Goal: Task Accomplishment & Management: Manage account settings

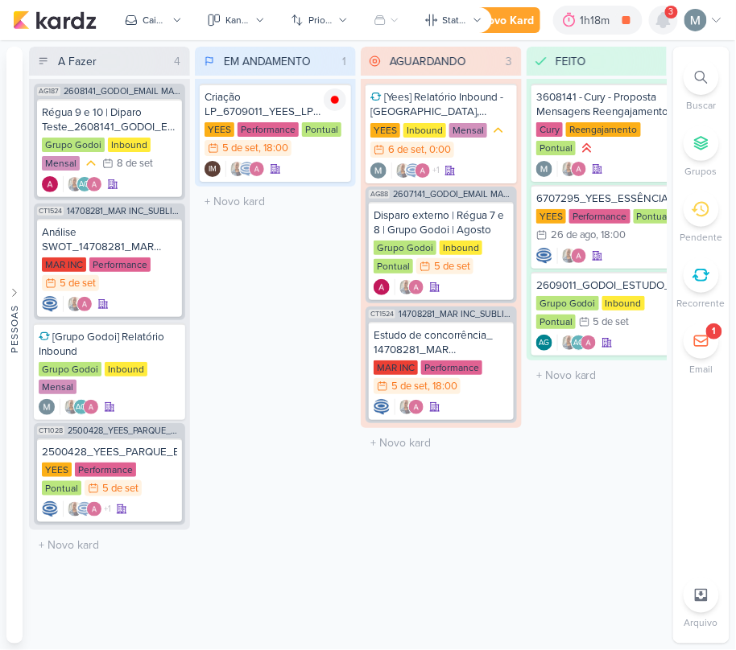
click at [665, 16] on icon at bounding box center [663, 20] width 13 height 14
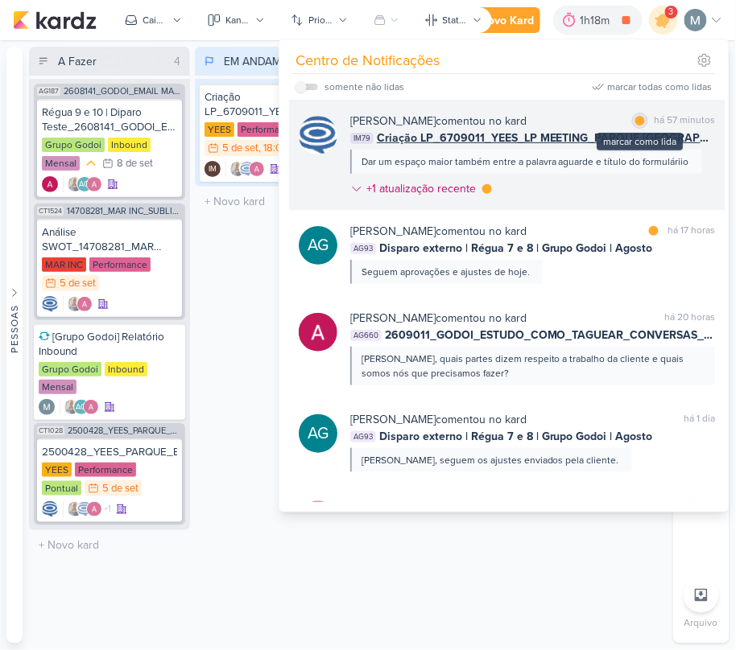
click at [635, 120] on div at bounding box center [640, 121] width 10 height 10
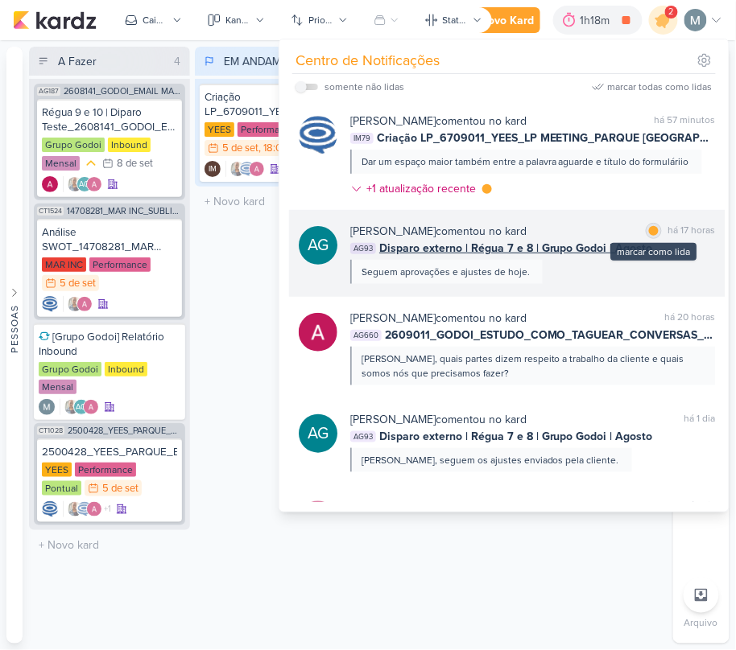
click at [649, 229] on div at bounding box center [654, 231] width 10 height 10
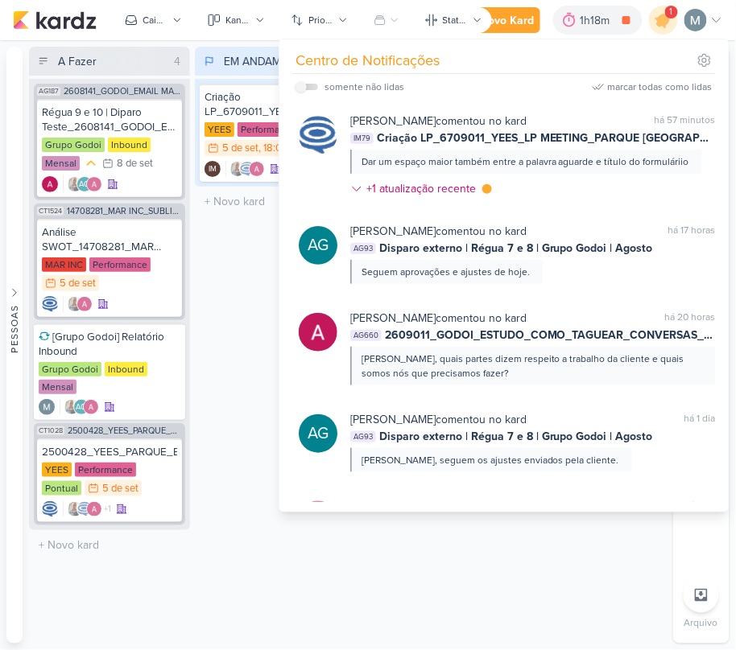
click at [253, 248] on div "EM ANDAMENTO 1 Mover Para Esquerda Mover Para Direita [GEOGRAPHIC_DATA] Criação…" at bounding box center [275, 345] width 161 height 597
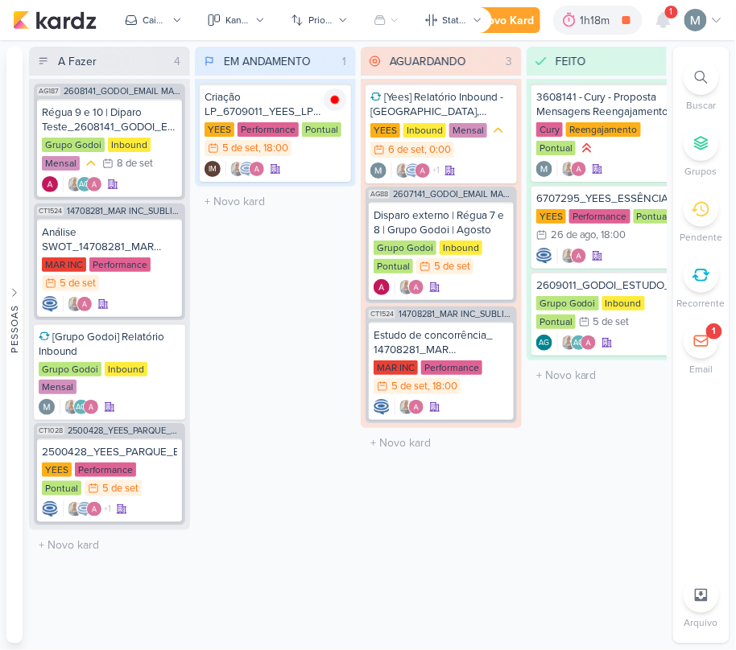
click at [670, 18] on span "1" at bounding box center [671, 12] width 3 height 13
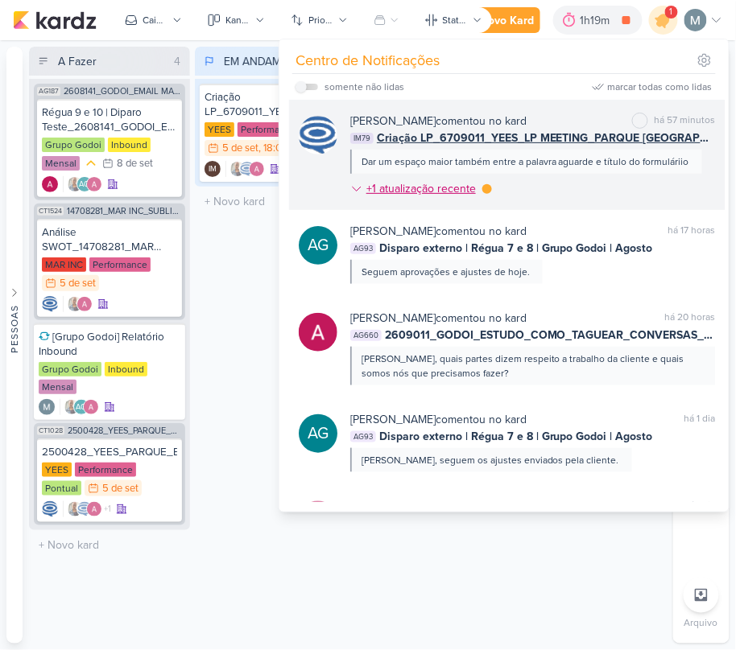
click at [487, 192] on div at bounding box center [487, 189] width 10 height 10
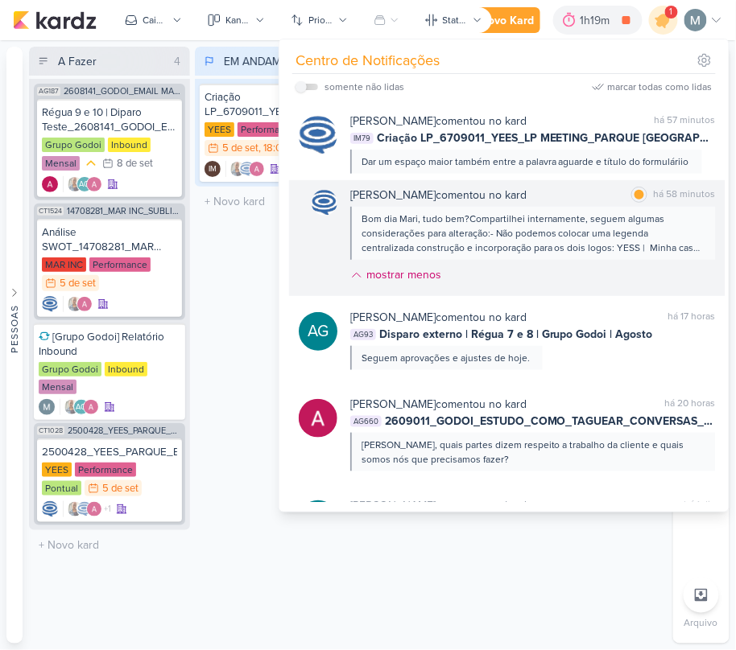
click at [590, 224] on div "Bom dia Mari, tudo bem?Compartilhei internamente, seguem algumas considerações …" at bounding box center [531, 233] width 341 height 43
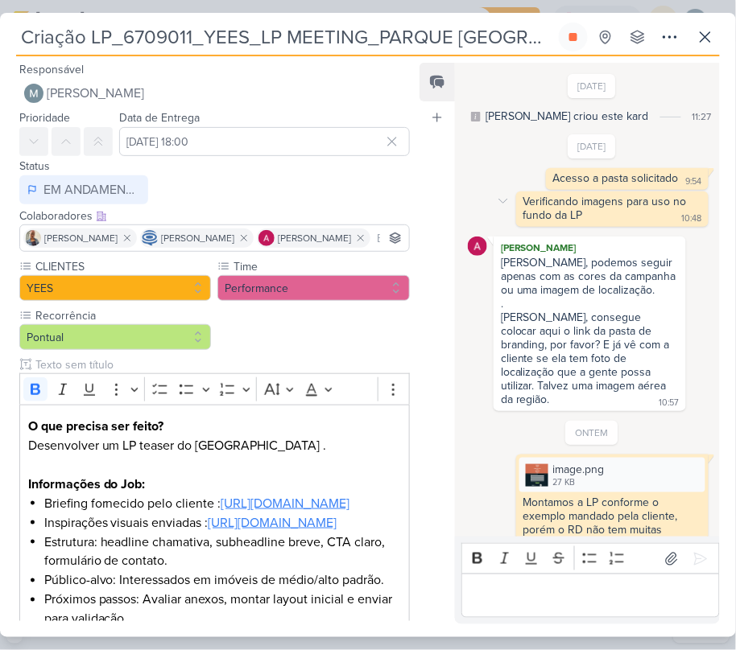
scroll to position [702, 0]
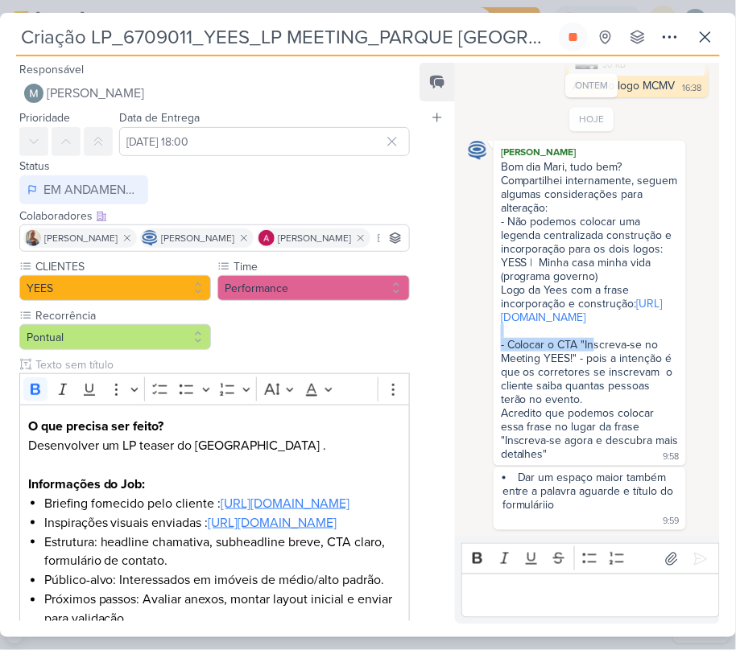
drag, startPoint x: 586, startPoint y: 332, endPoint x: 594, endPoint y: 333, distance: 8.1
click at [594, 333] on div "- Colocar o CTA "Inscreva-se no Meeting YEES!" - pois a intenção é que os corre…" at bounding box center [590, 365] width 178 height 82
drag, startPoint x: 584, startPoint y: 341, endPoint x: 574, endPoint y: 349, distance: 13.2
click at [574, 349] on div "- Colocar o CTA "Inscreva-se no Meeting YEES!" - pois a intenção é que os corre…" at bounding box center [590, 365] width 178 height 82
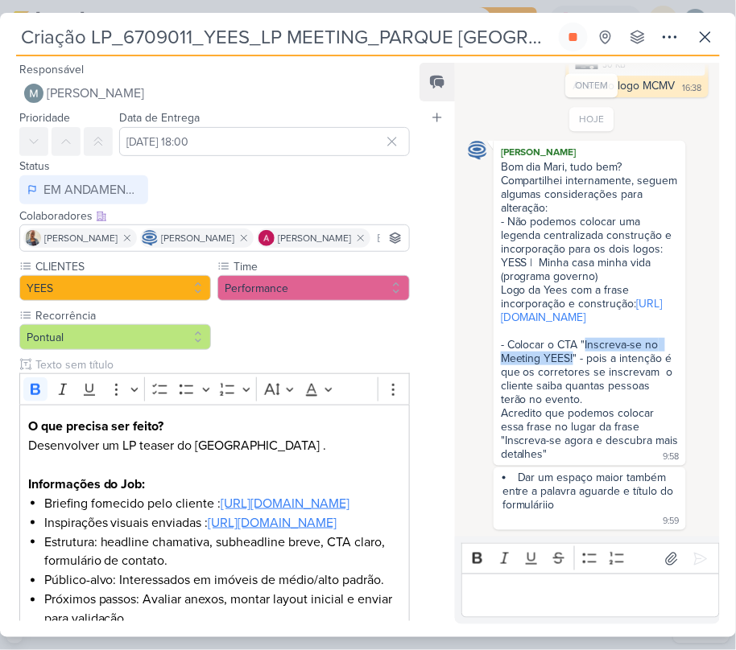
copy div "Inscreva-se no Meeting YEES!"
click at [564, 407] on div "Acredito que podemos colocar essa frase no lugar da frase "Inscreva-se agora e …" at bounding box center [591, 433] width 181 height 55
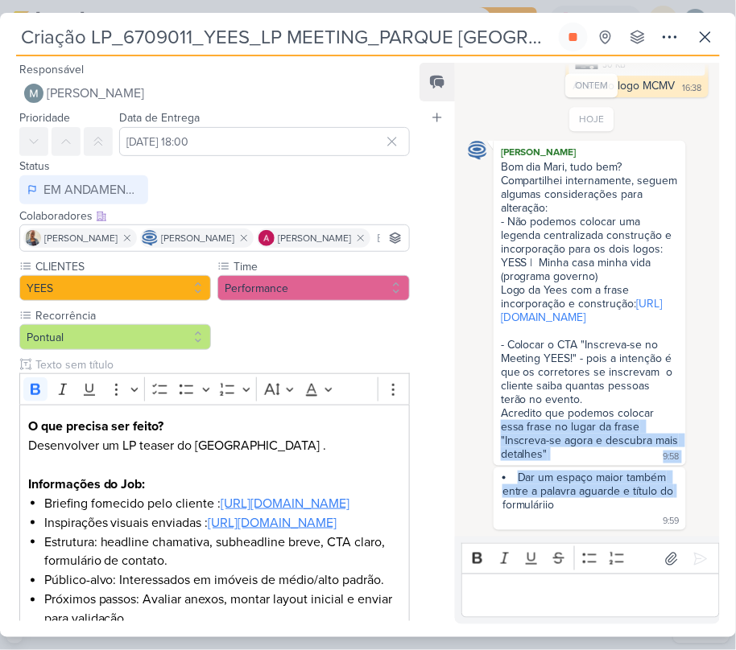
drag, startPoint x: 711, startPoint y: 410, endPoint x: 716, endPoint y: 489, distance: 79.8
click at [716, 489] on div "[DATE] [PERSON_NAME] criou este kard 11:27 [DATE] 9:54" at bounding box center [586, 300] width 263 height 472
click at [593, 493] on li "Dar um espaço maior também entre a palavra aguarde e título do formuláriio" at bounding box center [590, 491] width 176 height 41
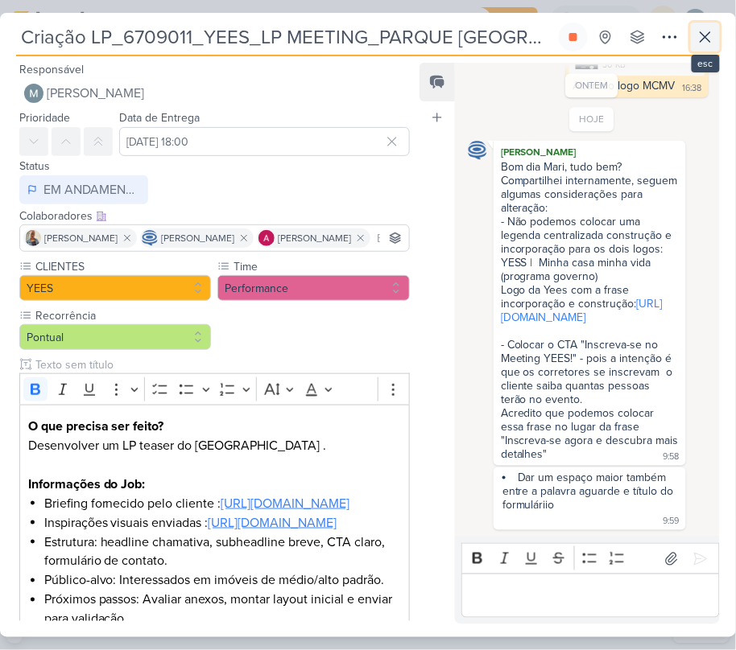
click at [706, 39] on icon at bounding box center [705, 37] width 10 height 10
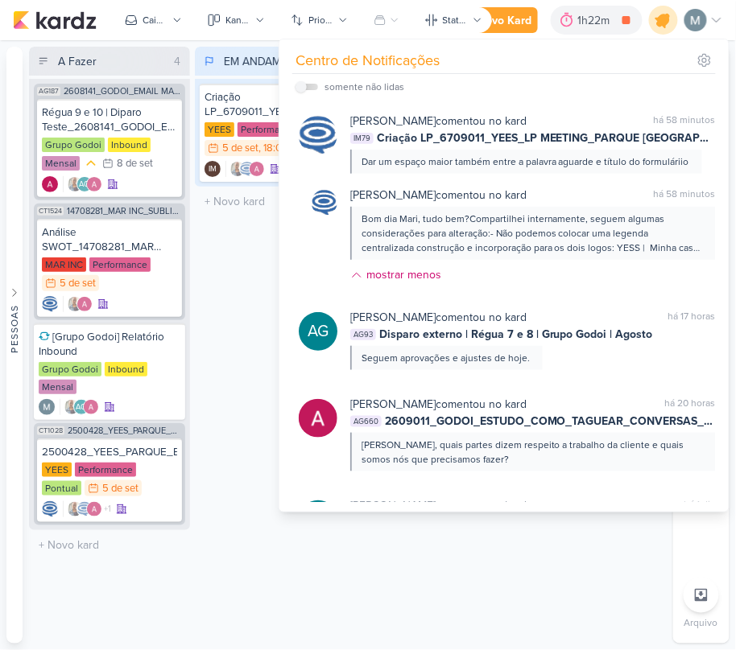
click at [658, 14] on icon at bounding box center [663, 19] width 27 height 27
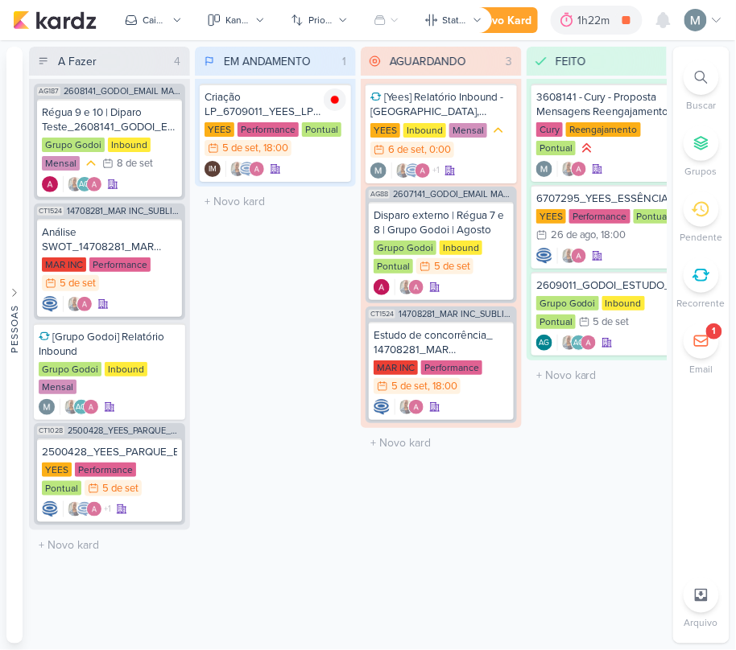
click at [238, 293] on div "EM ANDAMENTO 1 Mover Para Esquerda Mover Para Direita [GEOGRAPHIC_DATA] Criação…" at bounding box center [275, 345] width 161 height 597
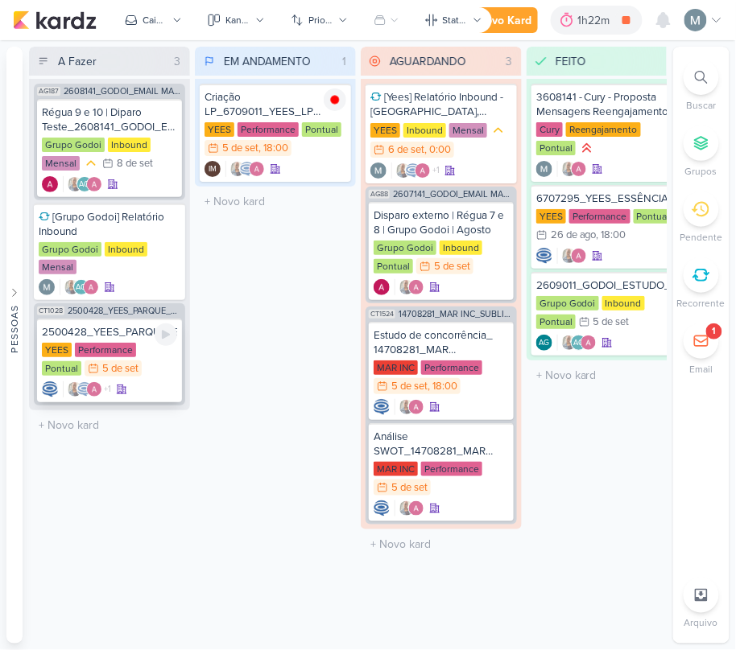
click at [80, 348] on div "Performance" at bounding box center [105, 350] width 61 height 14
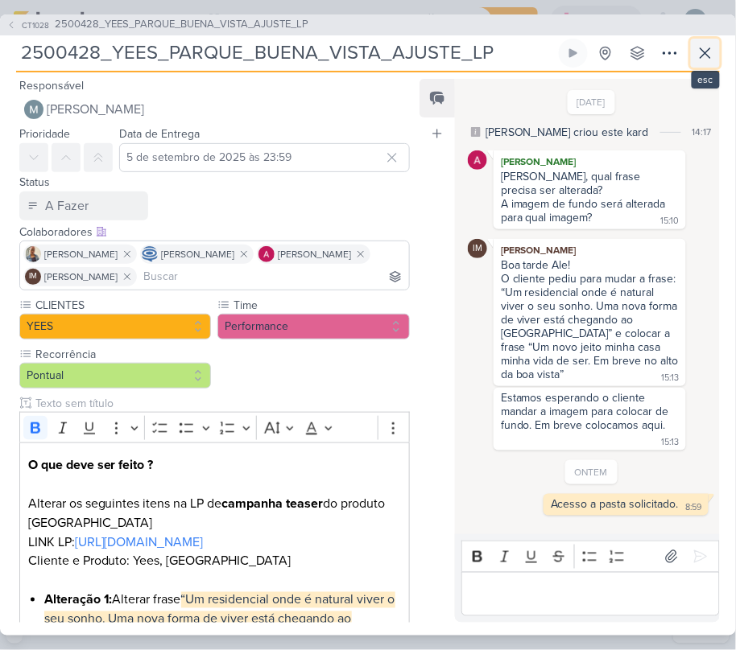
click at [706, 60] on icon at bounding box center [704, 52] width 19 height 19
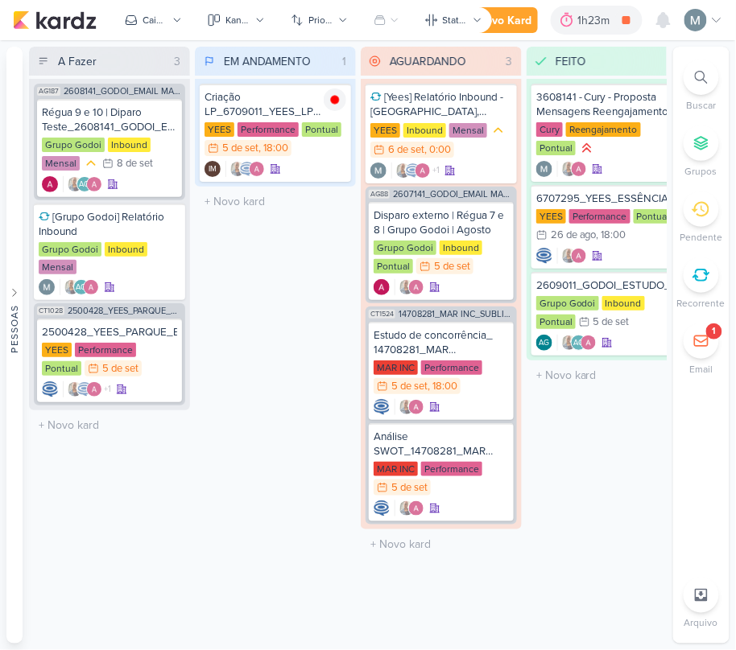
click at [699, 348] on icon at bounding box center [701, 341] width 16 height 16
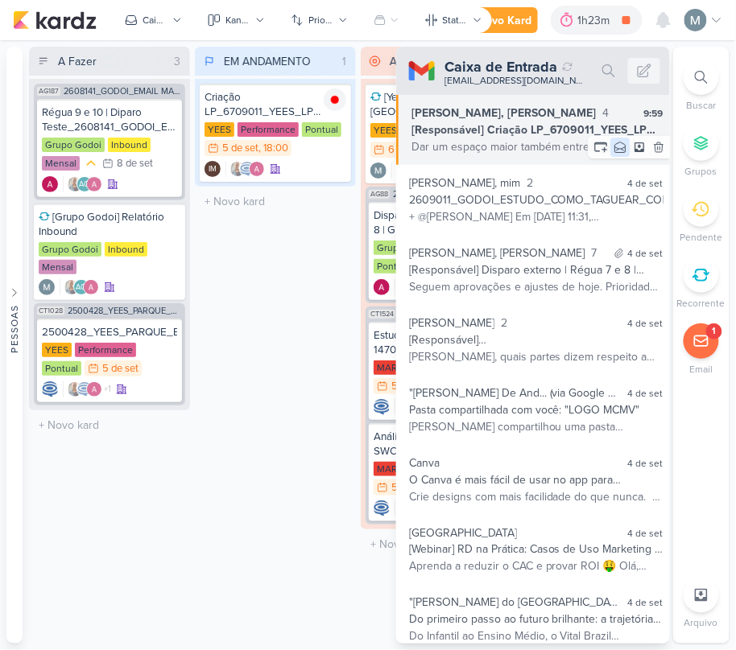
click at [615, 155] on button at bounding box center [619, 147] width 19 height 19
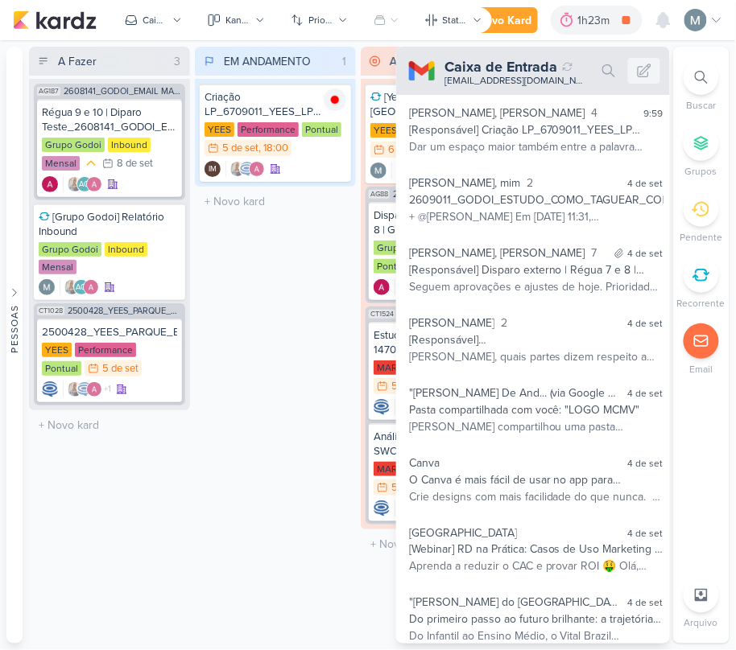
click at [184, 471] on div "A Fazer 3 Mover Para Esquerda Mover Para Direita [GEOGRAPHIC_DATA] AG187 260814…" at bounding box center [109, 345] width 161 height 597
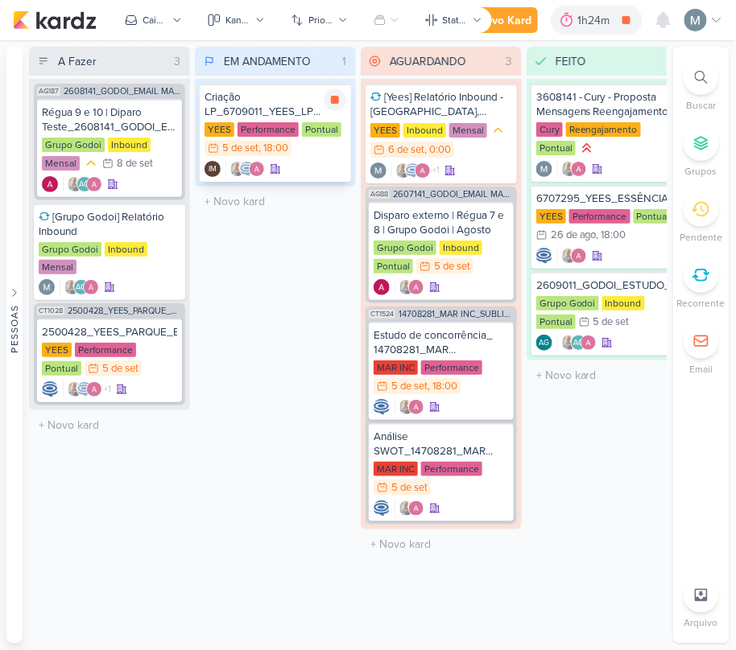
click at [300, 145] on div "YEES Performance Pontual 5/9 [DATE] 18:00" at bounding box center [275, 139] width 142 height 35
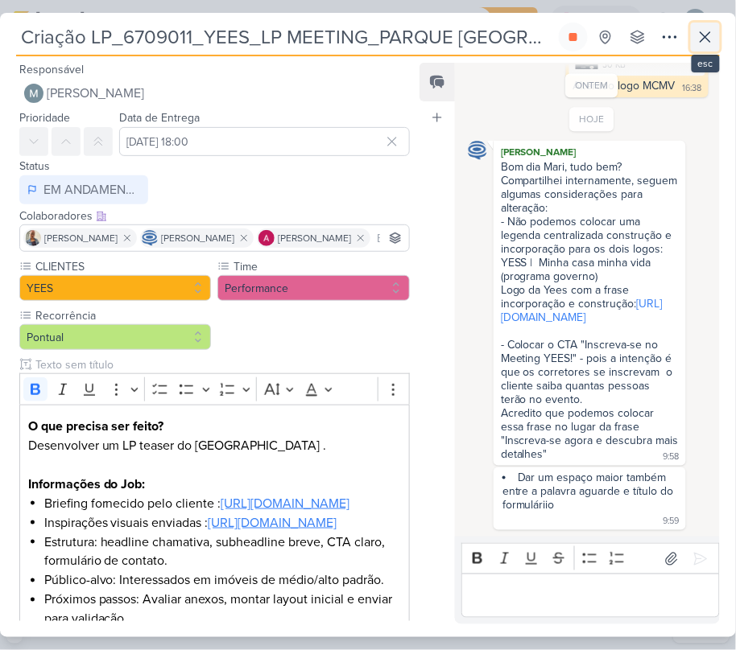
click at [693, 33] on button at bounding box center [705, 37] width 29 height 29
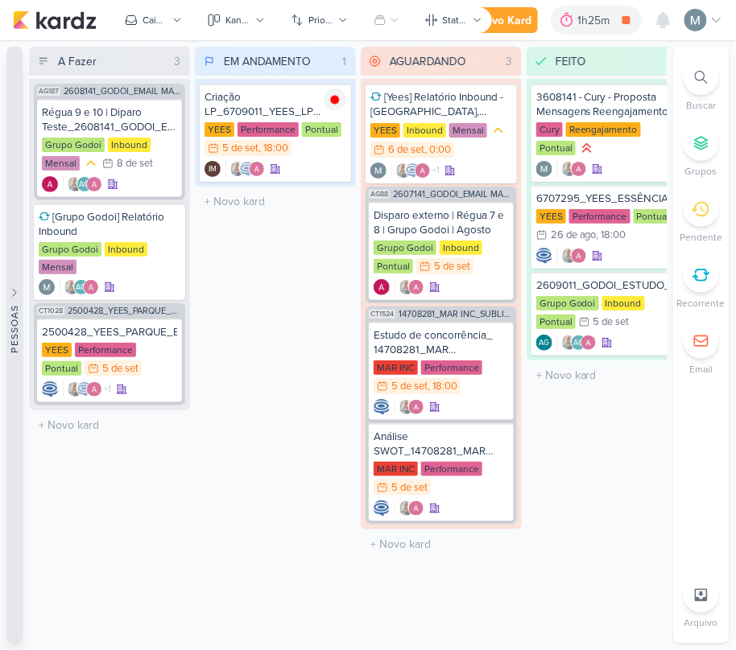
click at [8, 150] on button "Pessoas" at bounding box center [14, 345] width 16 height 597
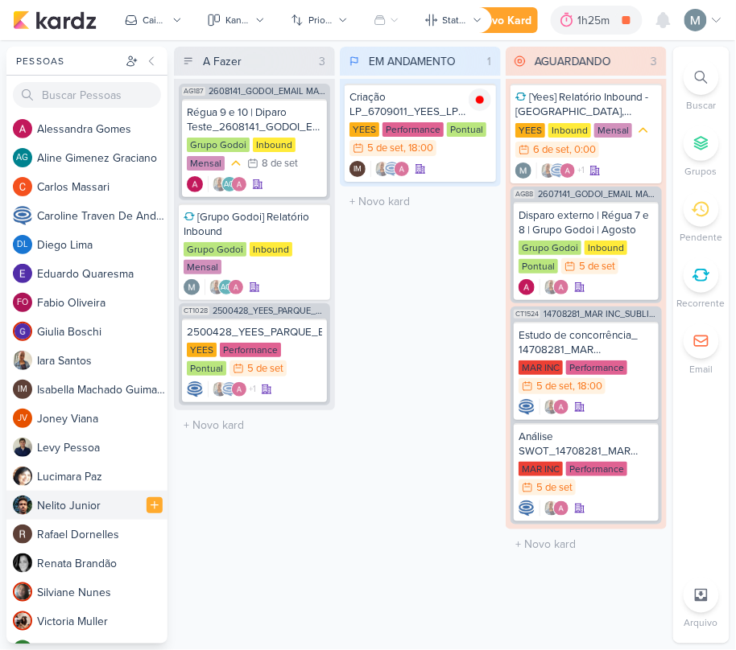
scroll to position [52, 0]
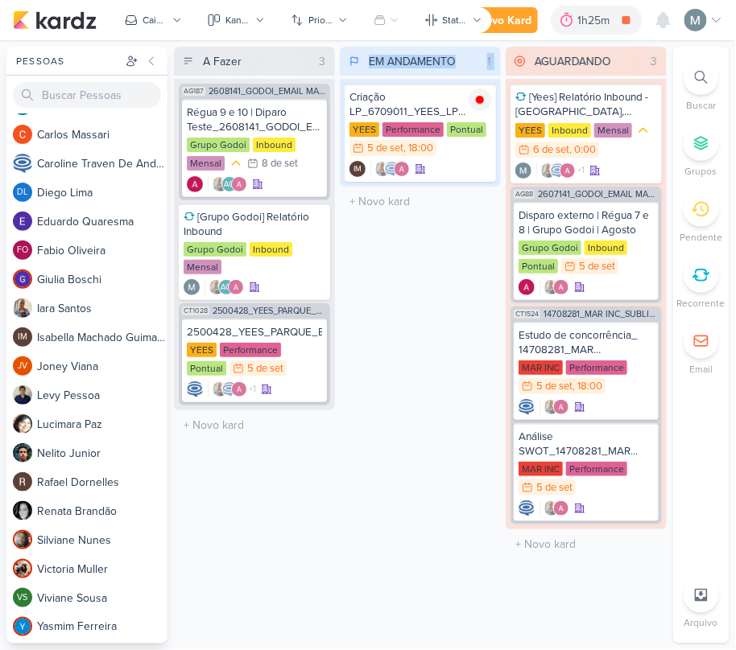
drag, startPoint x: 277, startPoint y: 509, endPoint x: 393, endPoint y: 435, distance: 137.5
click at [393, 435] on div "A Fazer 3 Mover Para Esquerda Mover Para Direita [GEOGRAPHIC_DATA] AG187 260814…" at bounding box center [420, 345] width 493 height 597
click at [393, 435] on div "EM ANDAMENTO 1 Mover Para Esquerda Mover Para Direita [GEOGRAPHIC_DATA] Criação…" at bounding box center [420, 345] width 161 height 597
click at [304, 590] on div "A Fazer 3 Mover Para Esquerda Mover Para Direita [GEOGRAPHIC_DATA] AG187 260814…" at bounding box center [254, 345] width 161 height 597
click at [464, 135] on div "Pontual" at bounding box center [466, 129] width 39 height 14
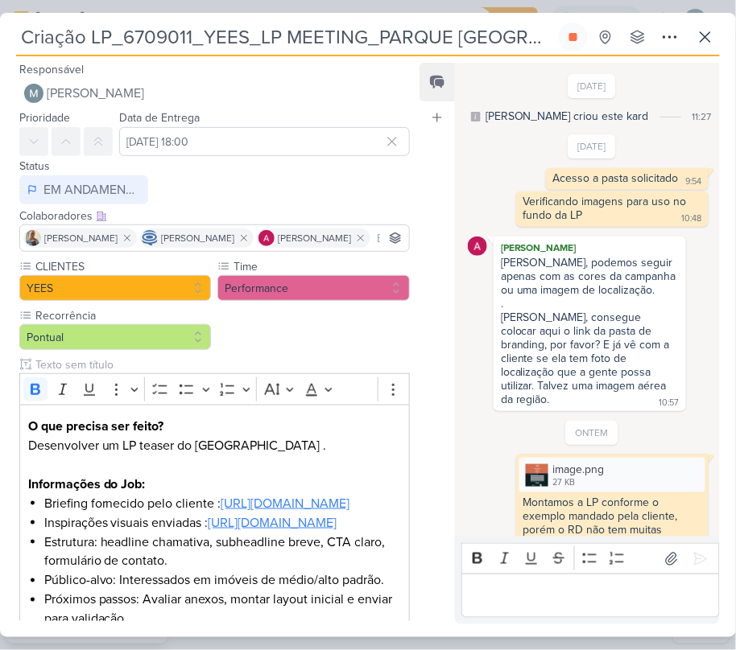
scroll to position [702, 0]
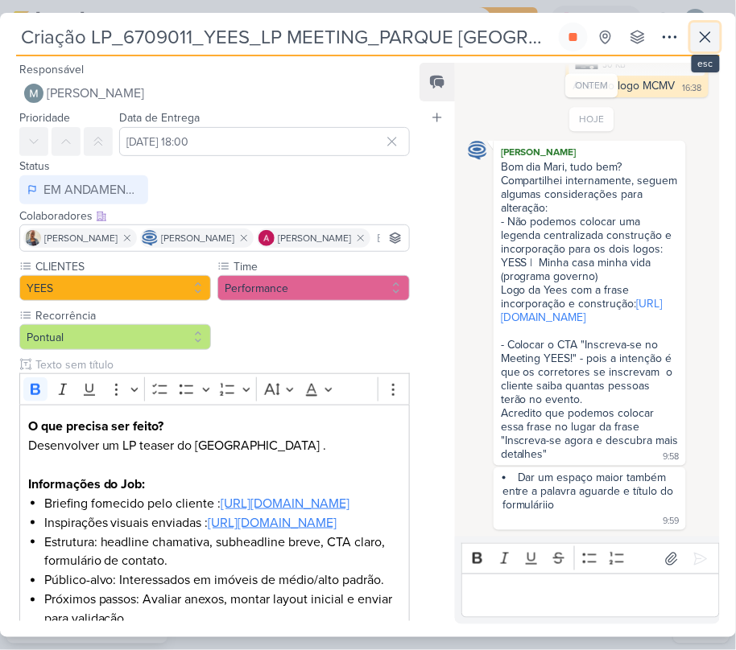
click at [715, 30] on icon at bounding box center [704, 36] width 19 height 19
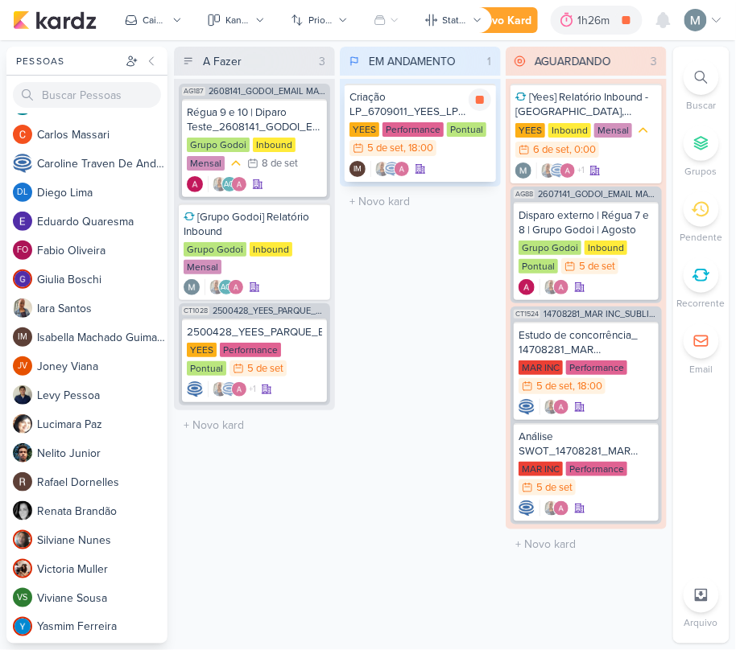
click at [390, 166] on img at bounding box center [392, 169] width 16 height 16
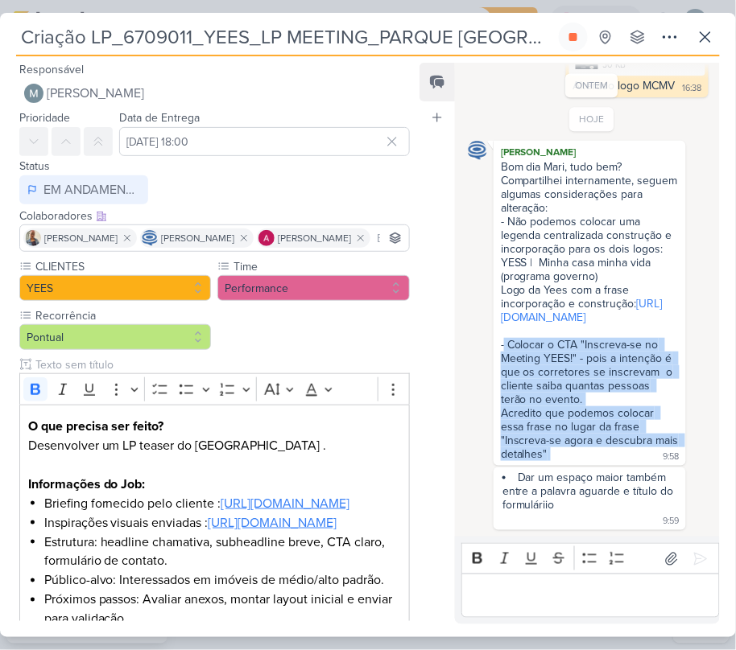
drag, startPoint x: 503, startPoint y: 338, endPoint x: 600, endPoint y: 457, distance: 153.4
click at [600, 457] on div "Bom dia Mari, tudo bem? Compartilhei internamente, seguem algumas considerações…" at bounding box center [590, 311] width 186 height 303
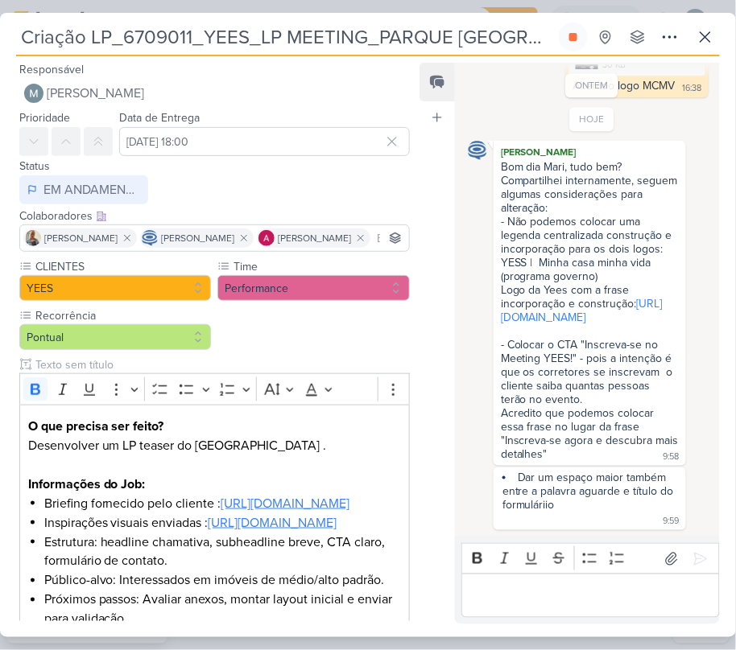
click at [600, 457] on div "Bom dia Mari, tudo bem? Compartilhei internamente, seguem algumas considerações…" at bounding box center [590, 311] width 186 height 303
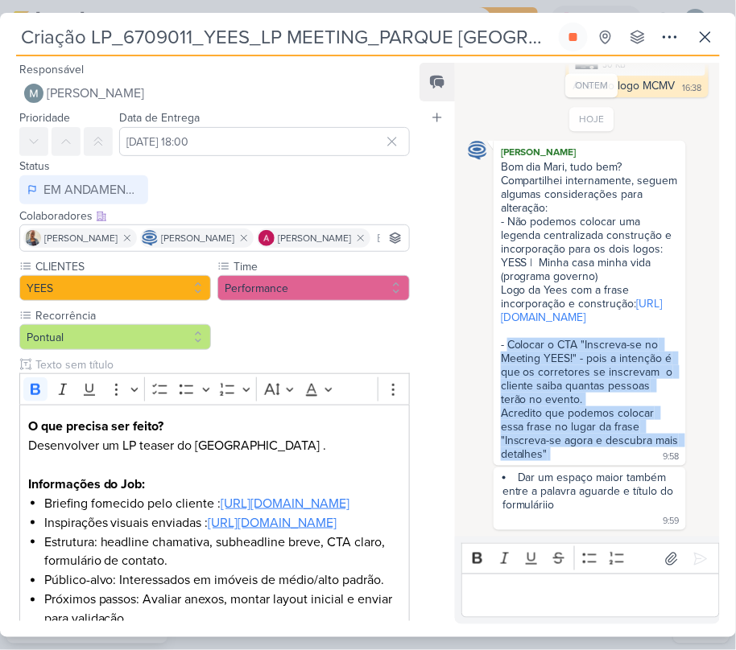
drag, startPoint x: 576, startPoint y: 447, endPoint x: 509, endPoint y: 341, distance: 125.5
click at [509, 341] on div "Bom dia Mari, tudo bem? Compartilhei internamente, seguem algumas considerações…" at bounding box center [590, 311] width 186 height 303
click at [509, 341] on div "- Colocar o CTA "Inscreva-se no Meeting YEES!" - pois a intenção é que os corre…" at bounding box center [590, 365] width 178 height 82
drag, startPoint x: 500, startPoint y: 339, endPoint x: 596, endPoint y: 454, distance: 149.7
click at [596, 454] on div "Bom dia Mari, tudo bem? Compartilhei internamente, seguem algumas considerações…" at bounding box center [590, 311] width 186 height 303
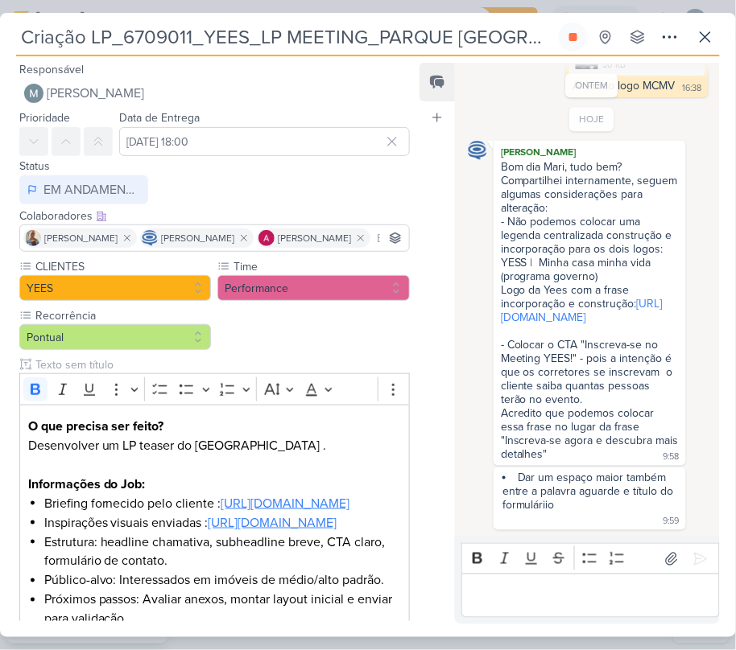
click at [596, 454] on div "Bom dia Mari, tudo bem? Compartilhei internamente, seguem algumas considerações…" at bounding box center [590, 311] width 186 height 303
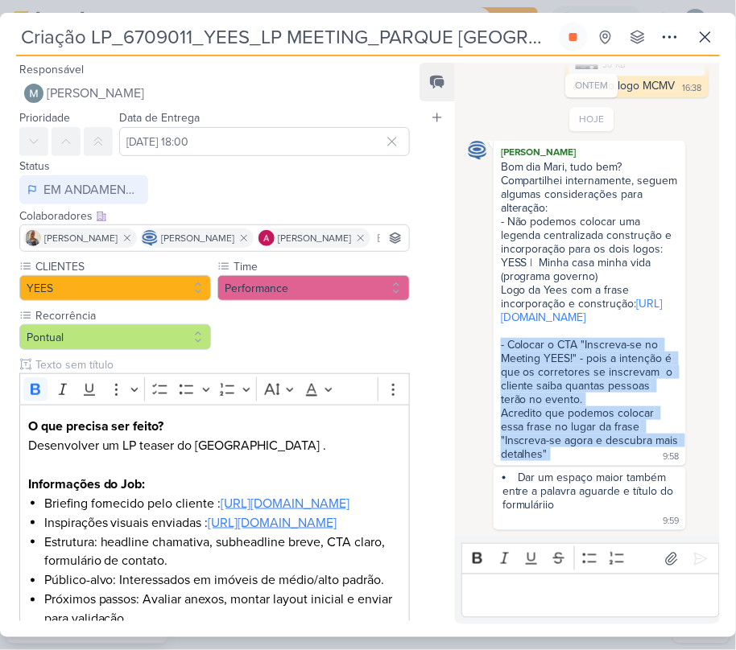
drag, startPoint x: 596, startPoint y: 454, endPoint x: 478, endPoint y: 338, distance: 165.0
click at [478, 338] on div "[PERSON_NAME] Bom dia Mari, tudo bem? Compartilhei internamente, seguem algumas…" at bounding box center [591, 303] width 247 height 325
drag, startPoint x: 497, startPoint y: 336, endPoint x: 588, endPoint y: 460, distance: 153.9
click at [588, 460] on div "[PERSON_NAME] Bom dia Mari, tudo bem? Compartilhei internamente, seguem algumas…" at bounding box center [589, 303] width 192 height 325
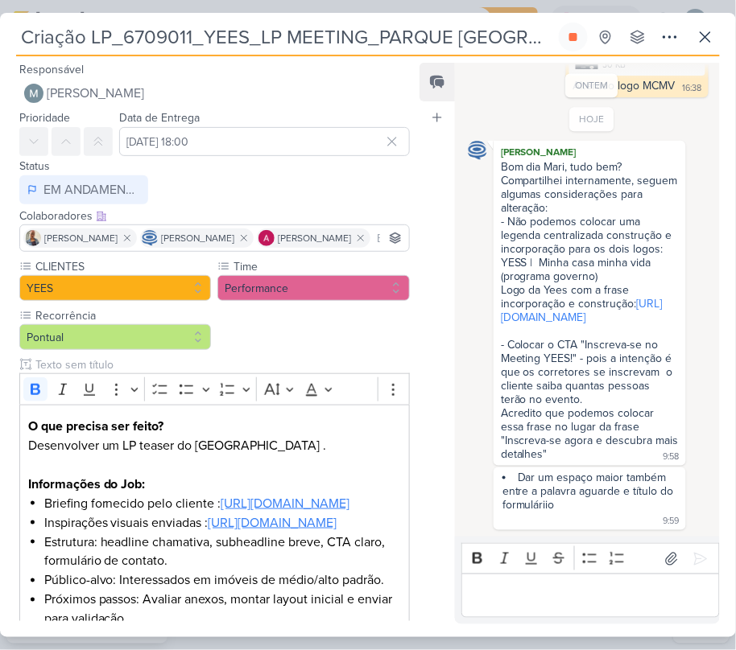
click at [588, 460] on div "[PERSON_NAME] Bom dia Mari, tudo bem? Compartilhei internamente, seguem algumas…" at bounding box center [589, 303] width 192 height 325
click at [718, 42] on button at bounding box center [705, 37] width 29 height 29
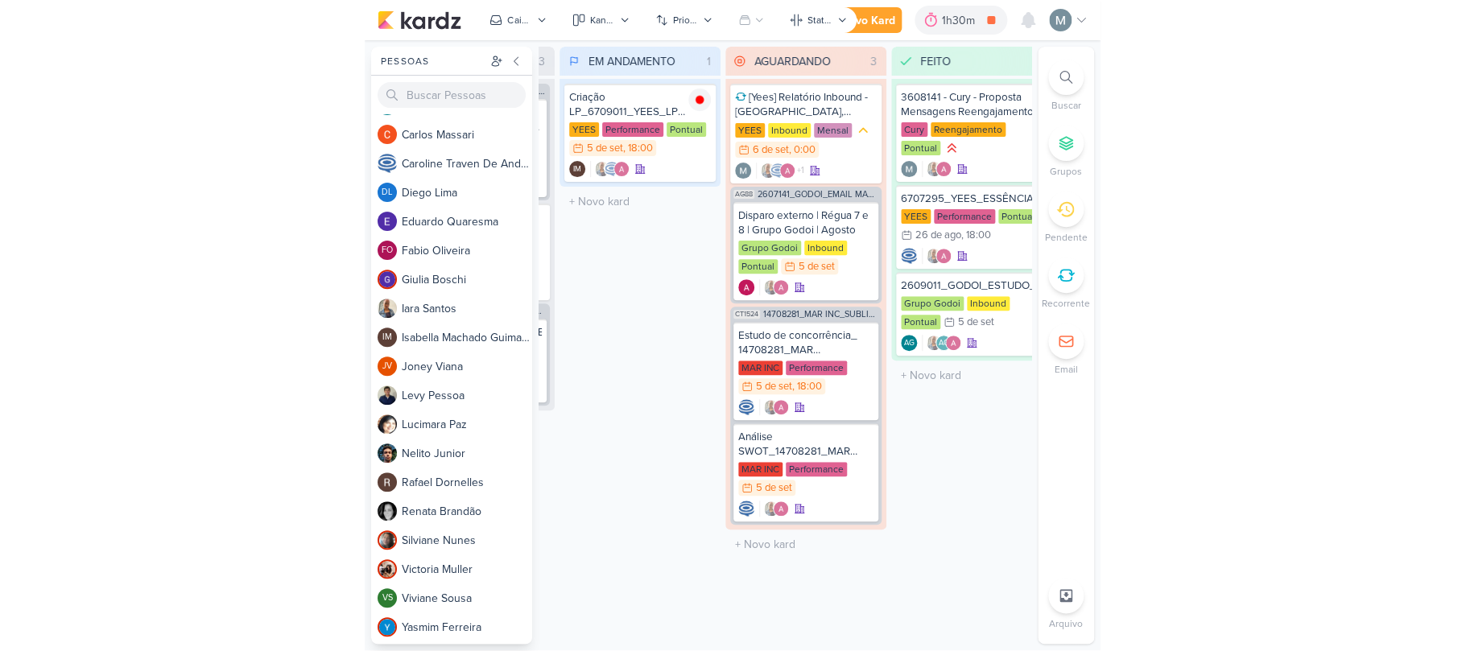
scroll to position [0, 198]
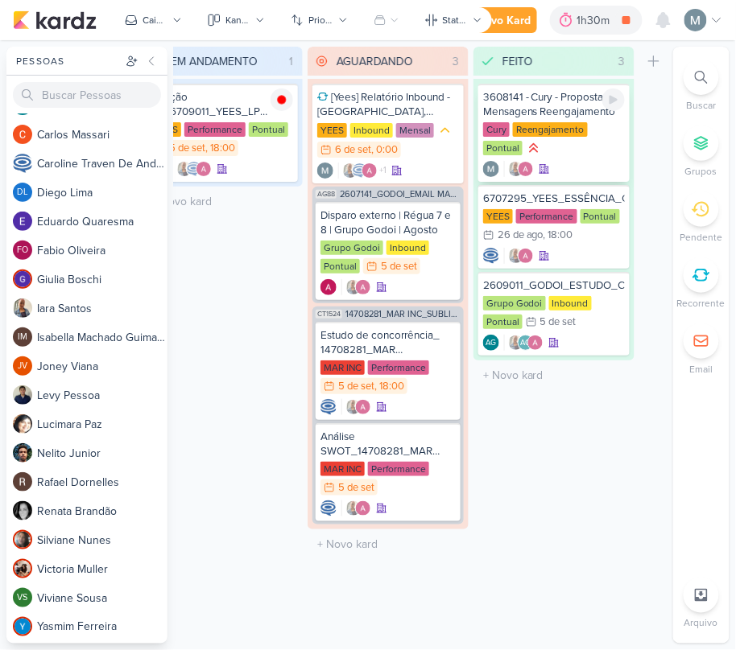
click at [545, 107] on div "3608141 - Cury - Proposta Mensagens Reengajamento" at bounding box center [554, 104] width 142 height 29
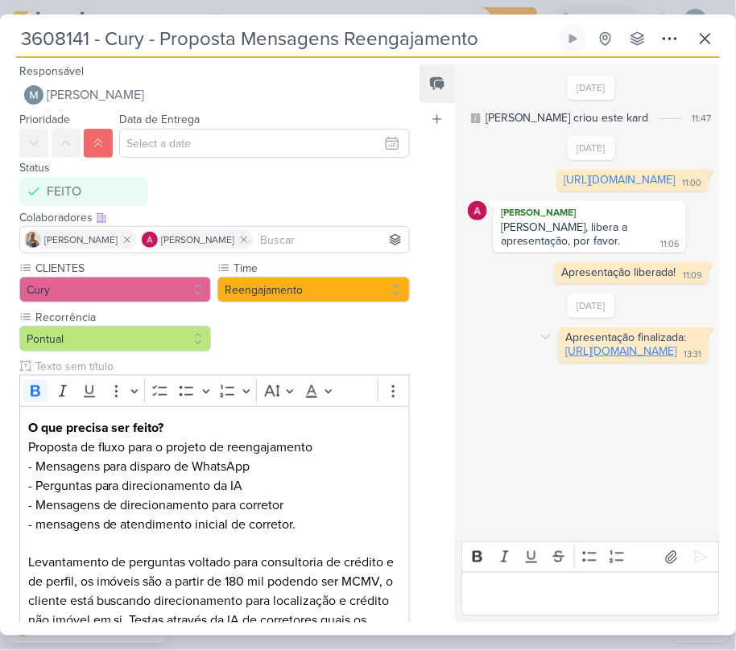
click at [566, 358] on link "[URL][DOMAIN_NAME]" at bounding box center [621, 351] width 111 height 14
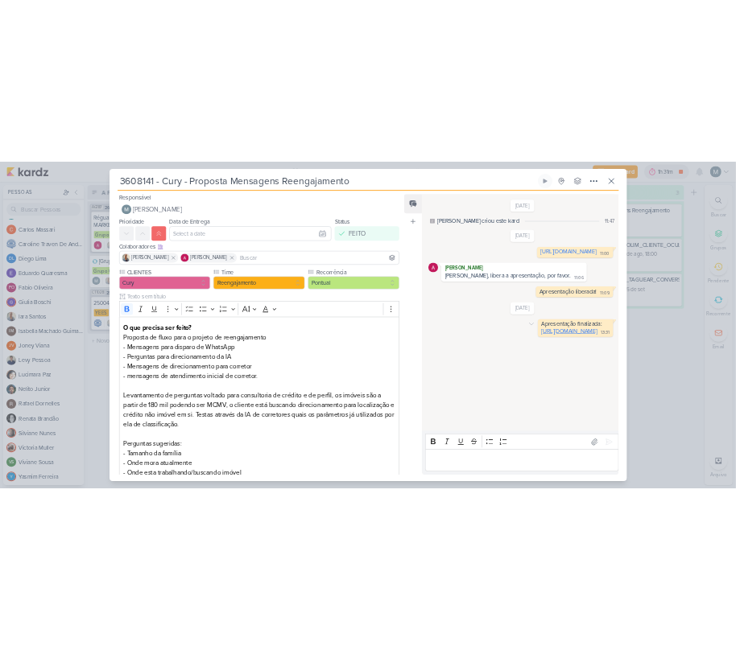
scroll to position [52, 0]
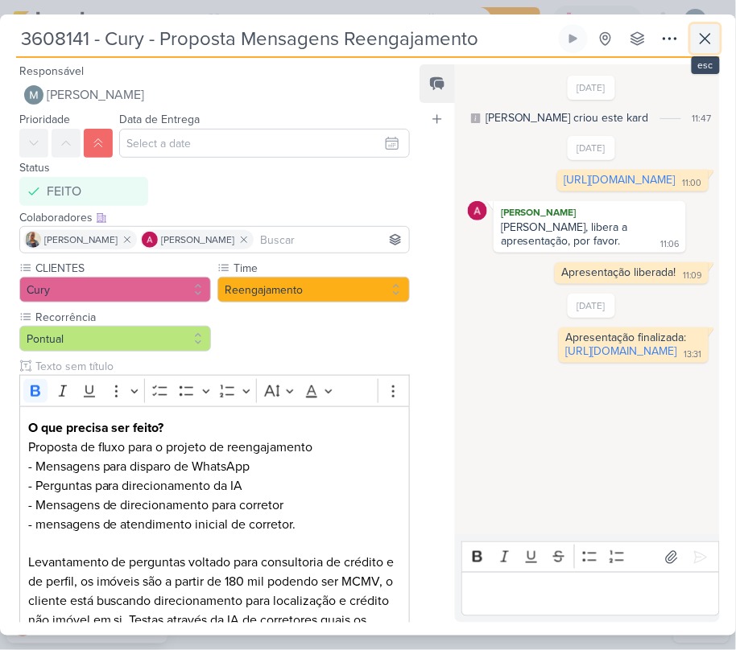
click at [708, 35] on icon at bounding box center [705, 39] width 10 height 10
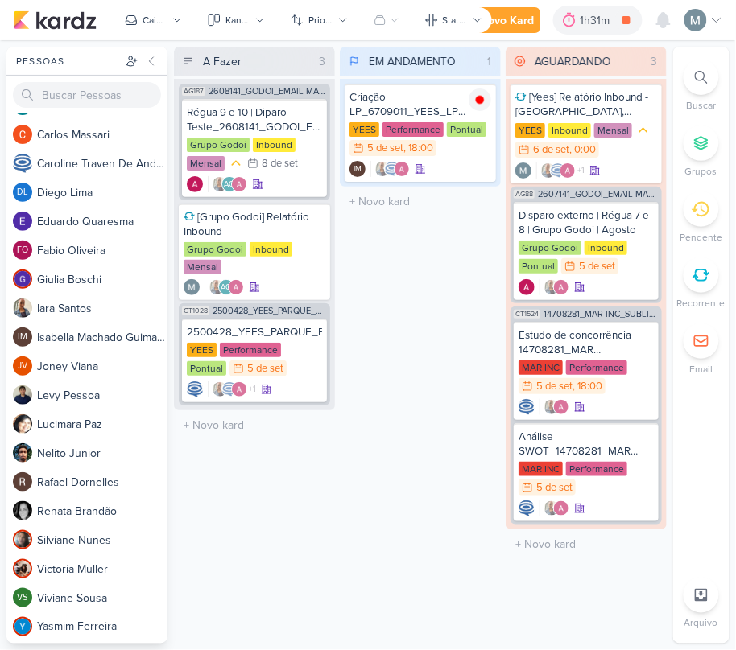
click at [374, 485] on div "EM ANDAMENTO 1 Mover Para Esquerda Mover Para Direita [GEOGRAPHIC_DATA] Criação…" at bounding box center [420, 345] width 161 height 597
click at [406, 161] on img at bounding box center [402, 169] width 16 height 16
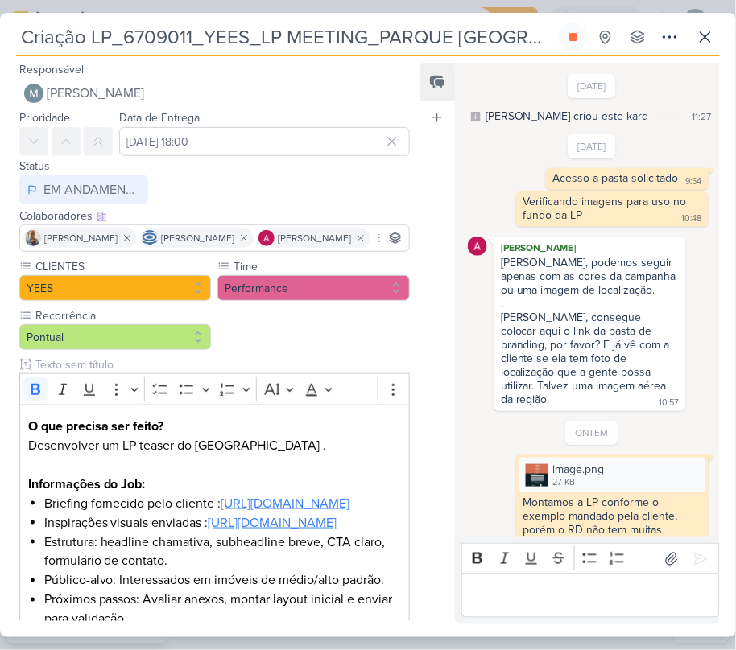
scroll to position [702, 0]
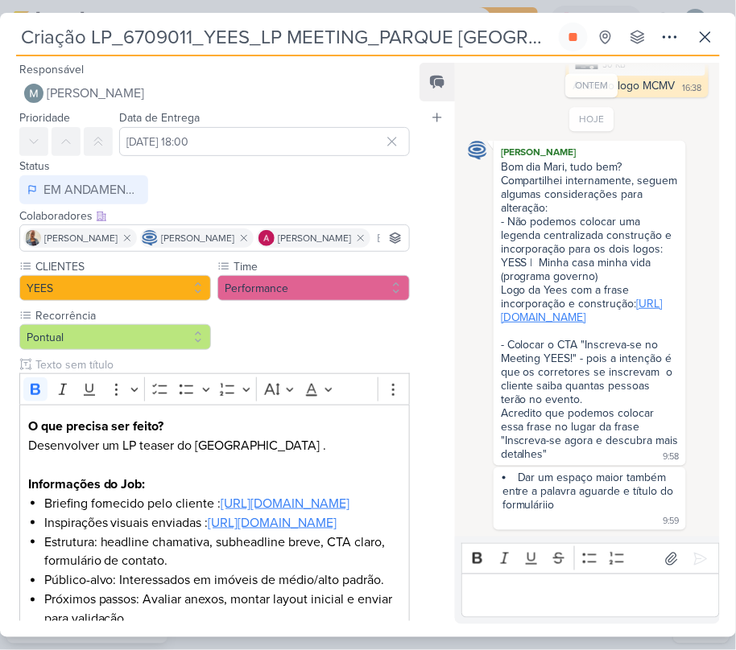
click at [578, 297] on link "[URL][DOMAIN_NAME]" at bounding box center [582, 310] width 162 height 27
click at [629, 608] on div "Editor editing area: main" at bounding box center [590, 596] width 258 height 44
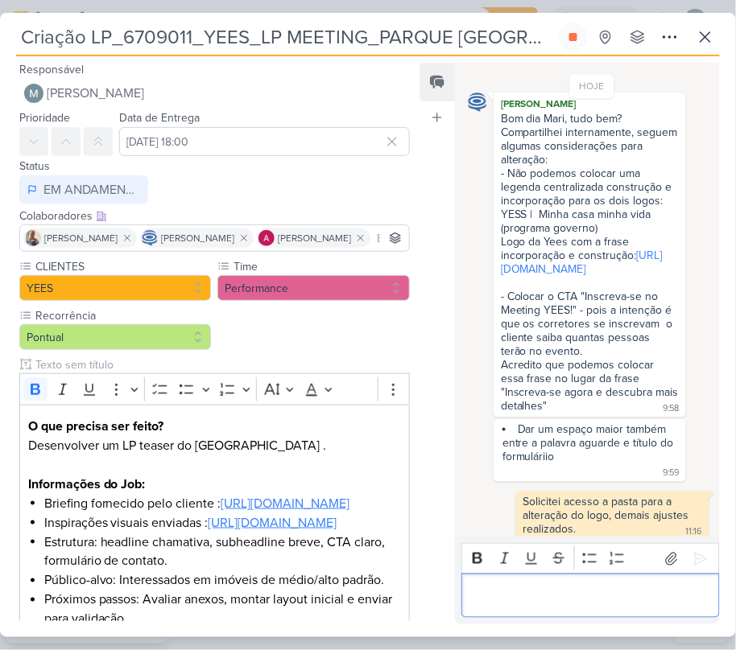
scroll to position [761, 0]
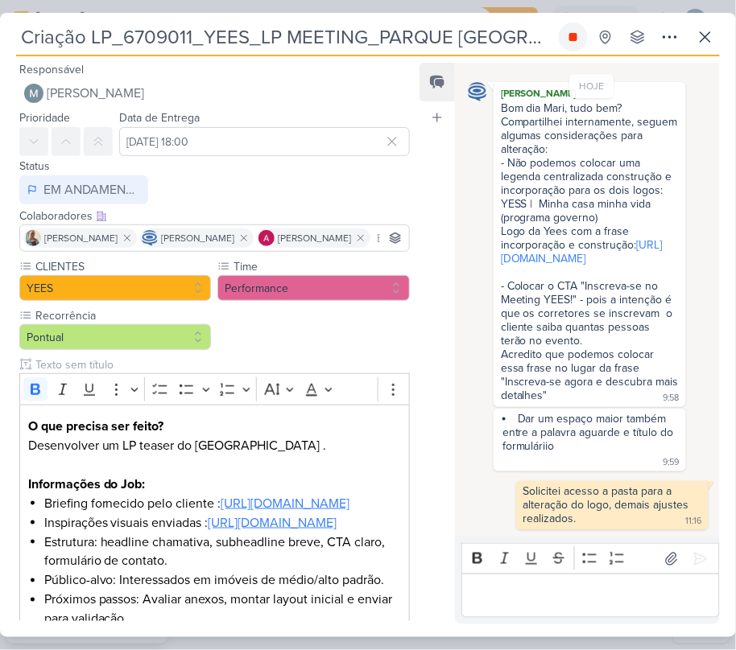
click at [574, 43] on icon at bounding box center [573, 37] width 13 height 13
click at [706, 32] on icon at bounding box center [704, 36] width 19 height 19
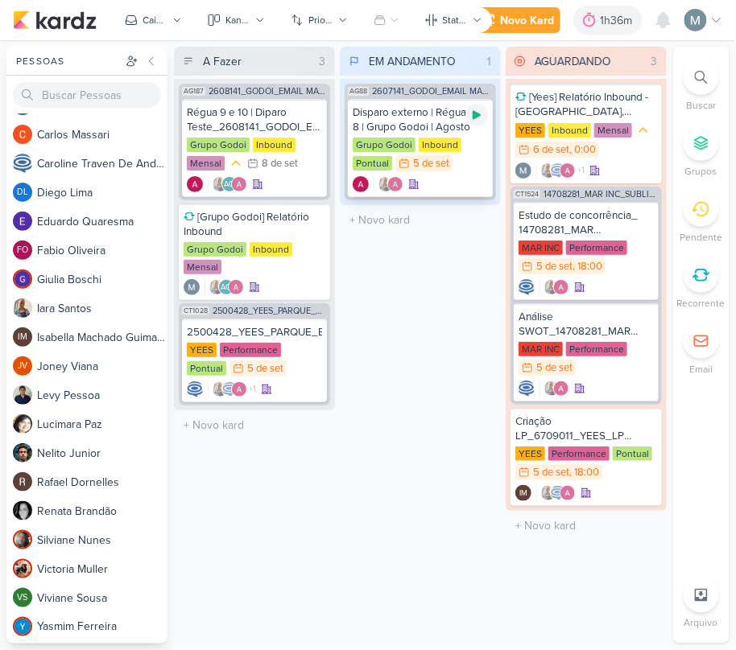
click at [480, 104] on div at bounding box center [476, 115] width 23 height 23
click at [148, 56] on icon at bounding box center [151, 61] width 13 height 13
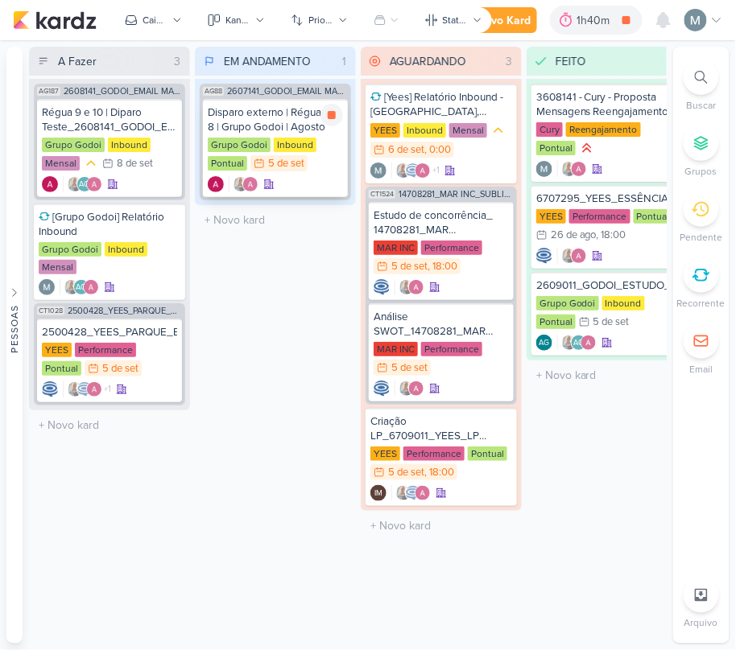
click at [332, 177] on div at bounding box center [275, 184] width 135 height 16
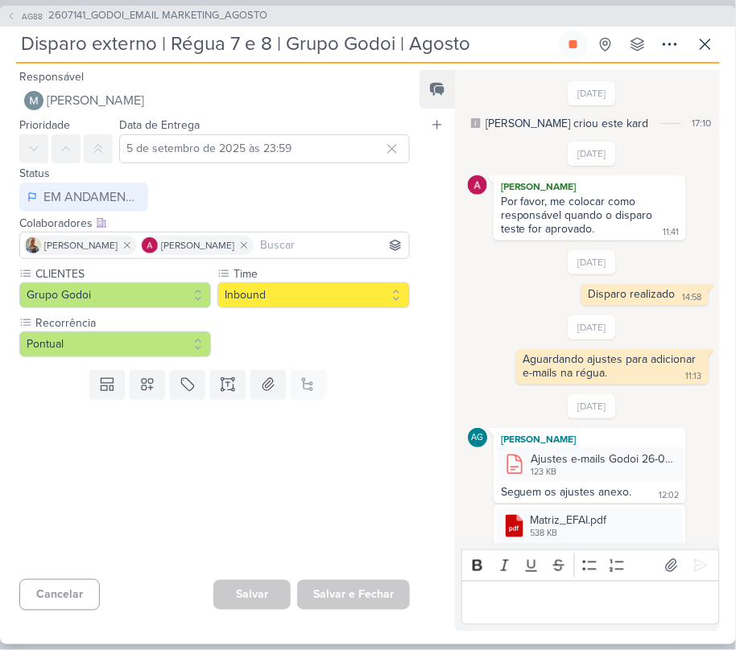
scroll to position [811, 0]
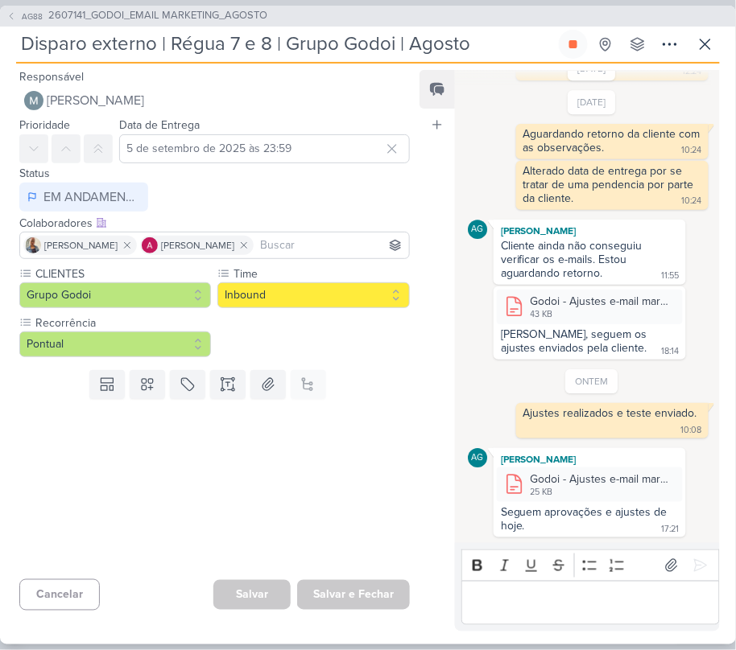
click at [534, 464] on div "[PERSON_NAME]" at bounding box center [590, 460] width 186 height 16
click at [555, 476] on div "Godoi - Ajustes e-mail marketing 04-09.docx" at bounding box center [601, 479] width 142 height 17
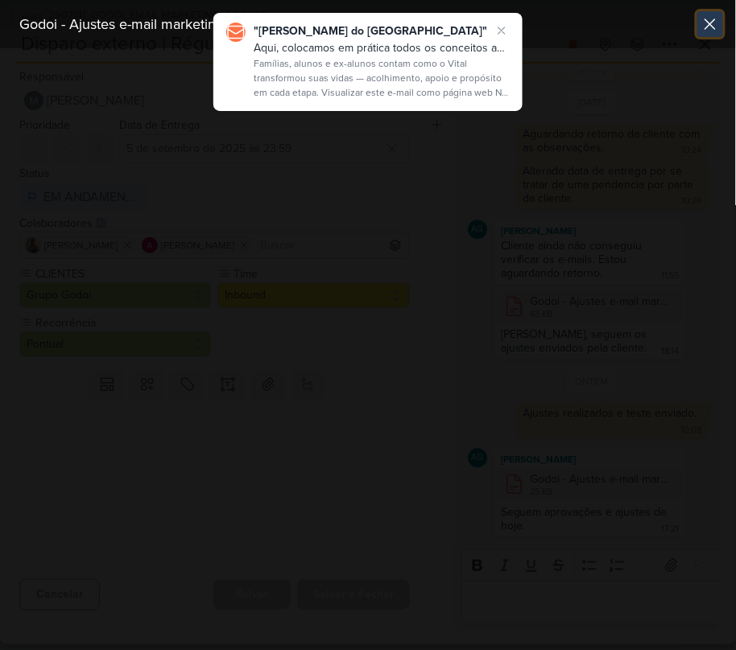
click at [716, 13] on button at bounding box center [710, 24] width 26 height 26
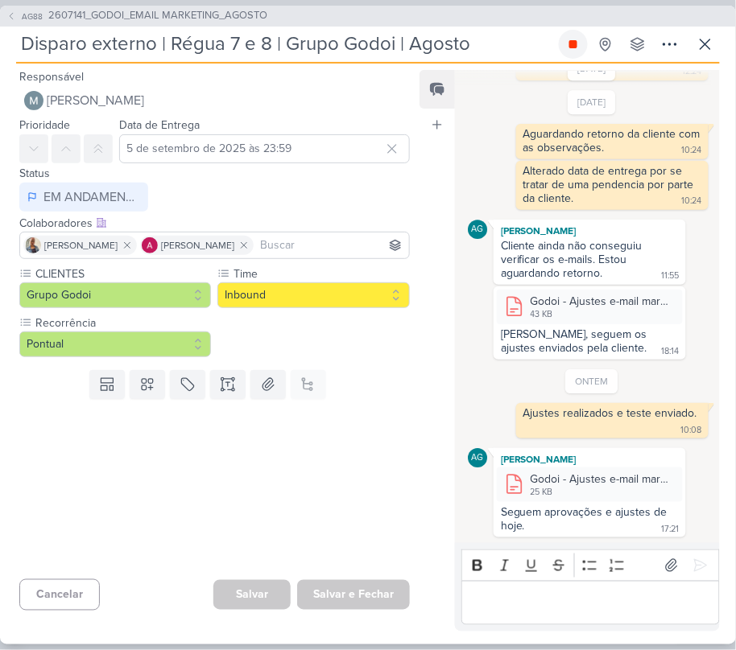
click at [580, 43] on button at bounding box center [573, 44] width 29 height 29
click at [703, 46] on icon at bounding box center [705, 44] width 10 height 10
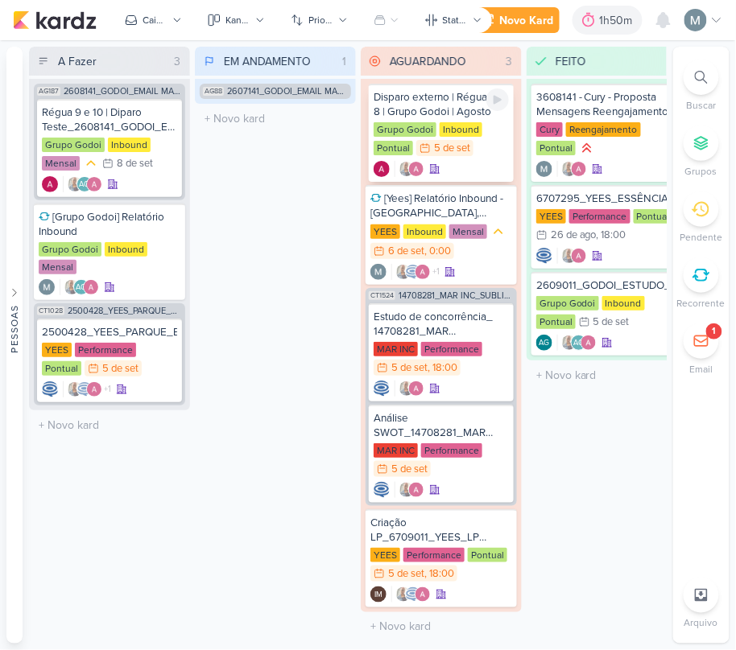
click at [441, 127] on div "Inbound" at bounding box center [460, 129] width 43 height 14
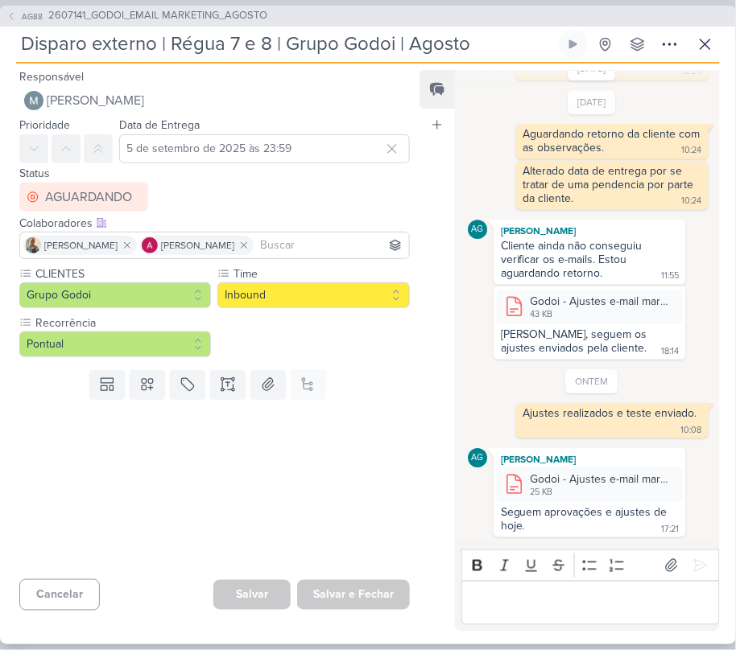
click at [584, 635] on div "Responsável [PERSON_NAME] Nenhum contato encontrado create new contact Novo Con…" at bounding box center [368, 354] width 736 height 581
click at [581, 615] on div "Editor editing area: main" at bounding box center [590, 603] width 258 height 44
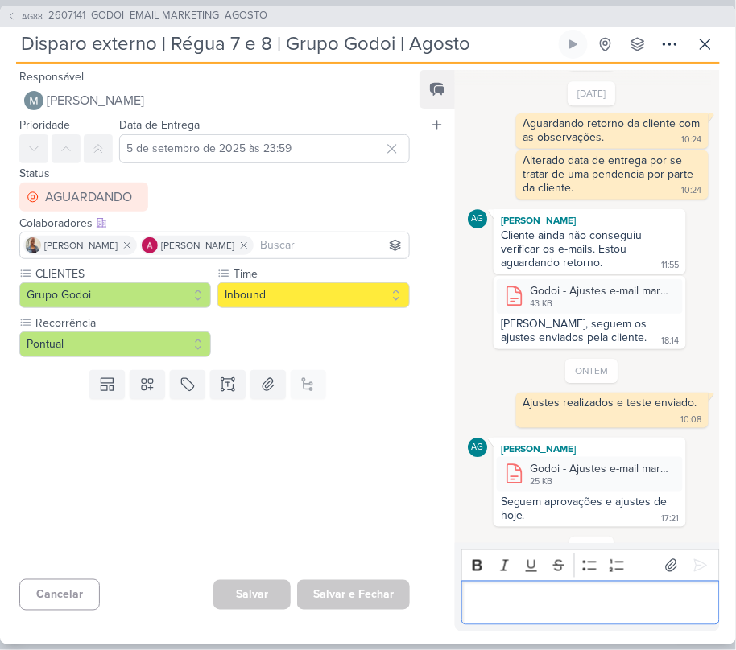
scroll to position [890, 0]
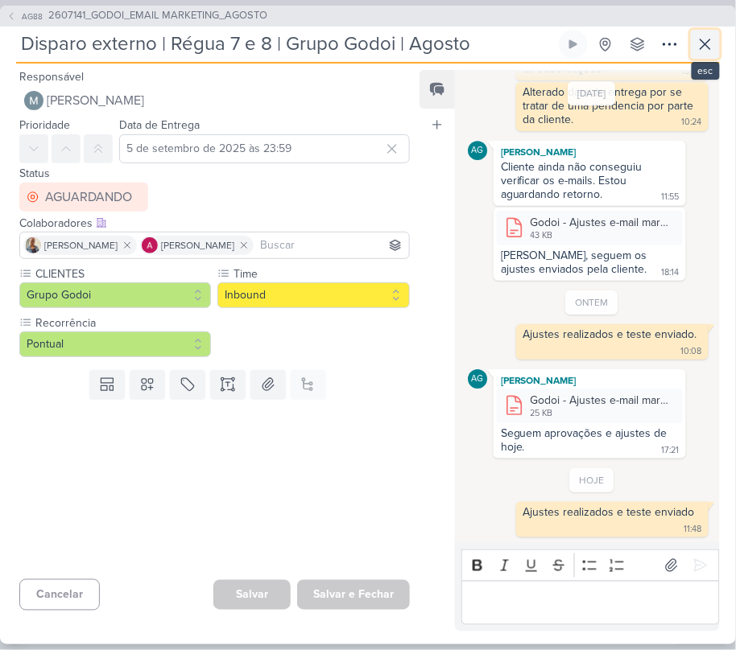
click at [703, 58] on button at bounding box center [705, 44] width 29 height 29
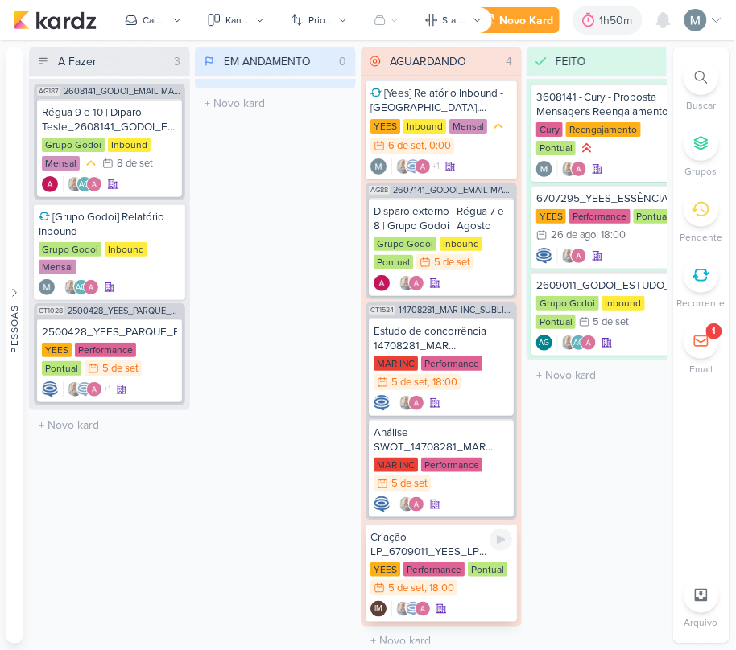
scroll to position [0, 0]
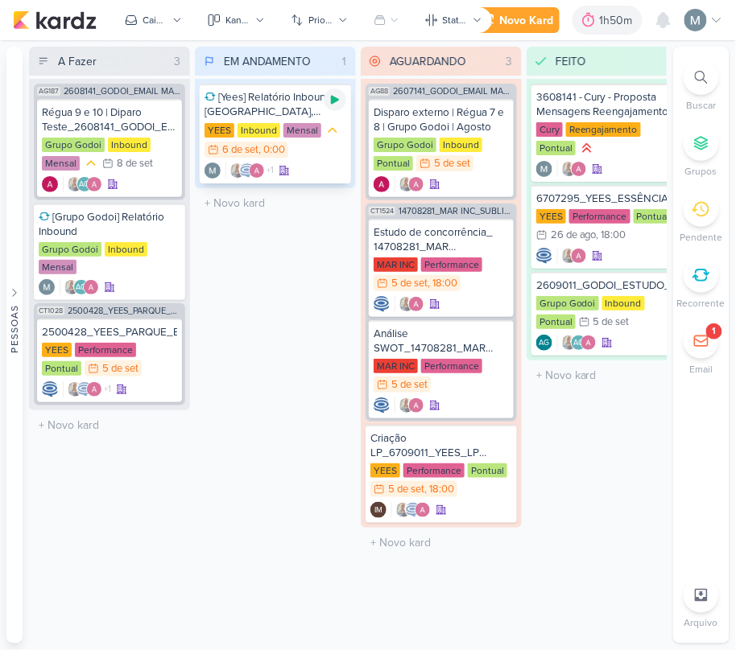
click at [330, 107] on div at bounding box center [335, 100] width 23 height 23
click at [703, 339] on icon at bounding box center [701, 341] width 16 height 16
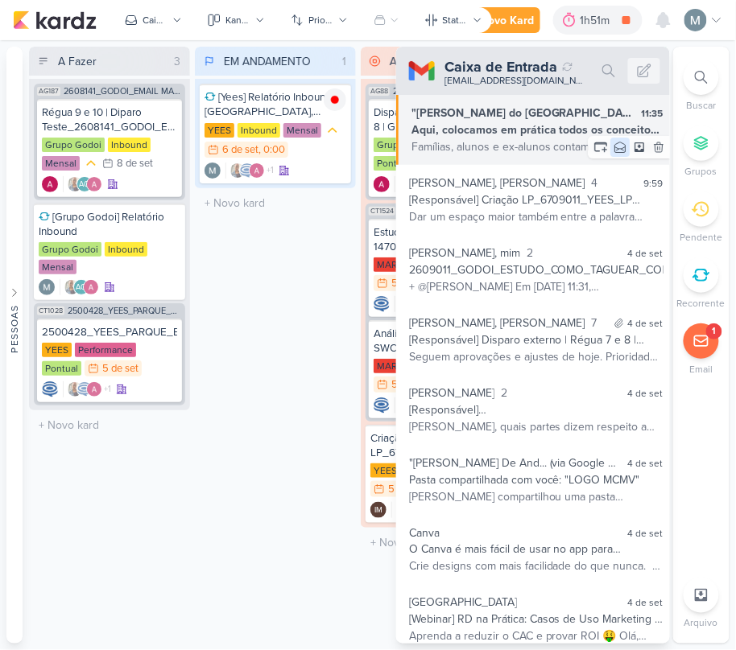
click at [615, 148] on icon at bounding box center [620, 147] width 10 height 10
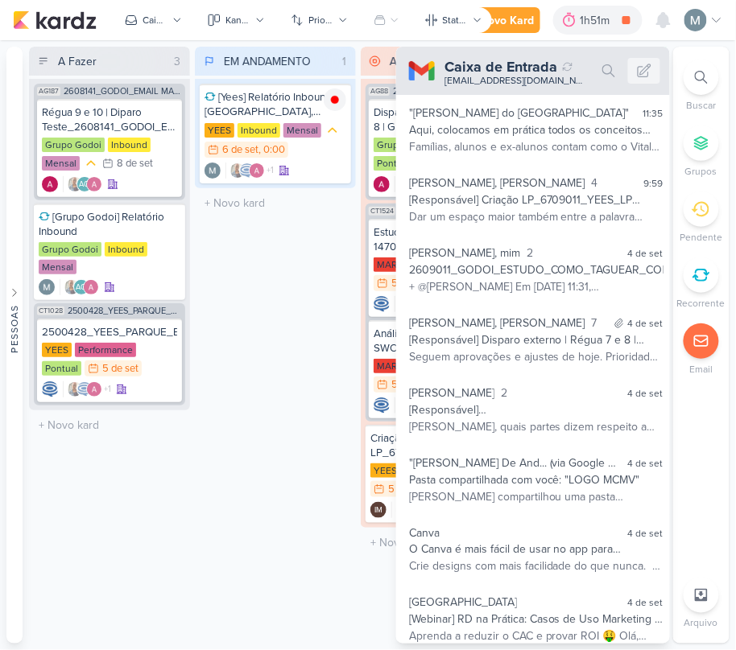
click at [267, 333] on div "EM ANDAMENTO 1 Mover Para Esquerda Mover Para Direita [GEOGRAPHIC_DATA] [Yees] …" at bounding box center [275, 345] width 161 height 597
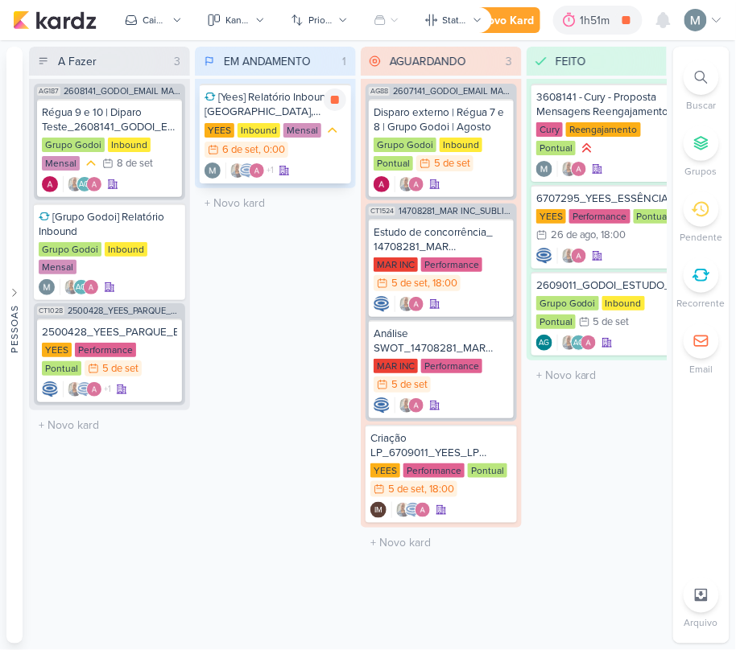
click at [300, 95] on div "[Yees] Relatório Inbound - [GEOGRAPHIC_DATA], [GEOGRAPHIC_DATA] e [GEOGRAPHIC_D…" at bounding box center [275, 104] width 142 height 29
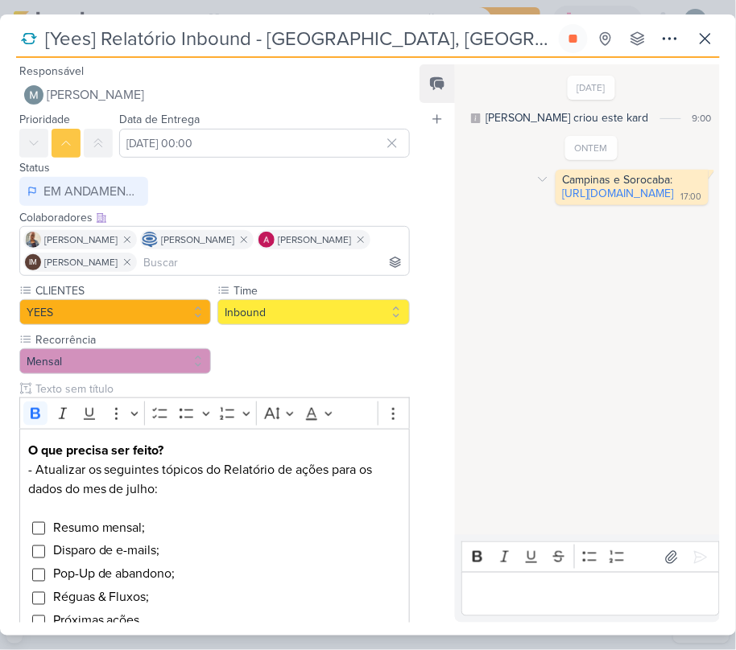
click at [593, 202] on div "Campinas e Sorocaba: [URL][DOMAIN_NAME] 17:00" at bounding box center [632, 187] width 146 height 29
click at [590, 200] on link "[URL][DOMAIN_NAME]" at bounding box center [618, 194] width 111 height 14
